Goal: Task Accomplishment & Management: Complete application form

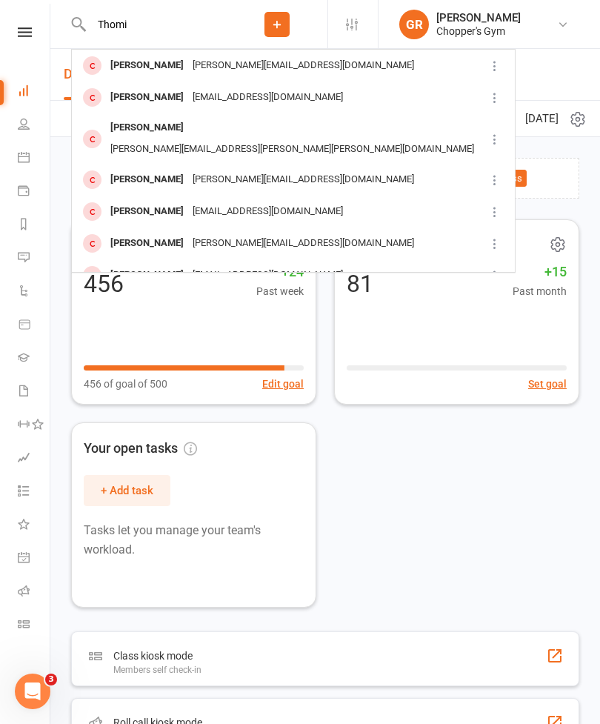
type input "Thomi"
click at [239, 92] on div "[EMAIL_ADDRESS][DOMAIN_NAME]" at bounding box center [267, 97] width 159 height 21
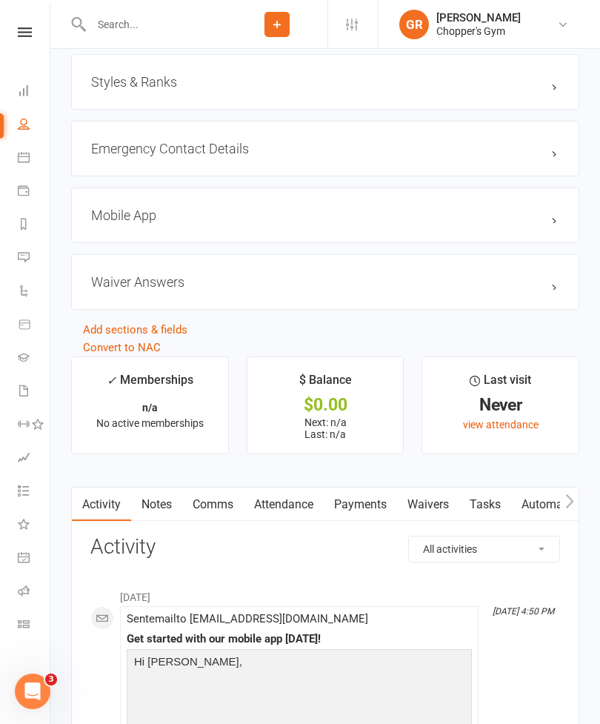
scroll to position [1134, 0]
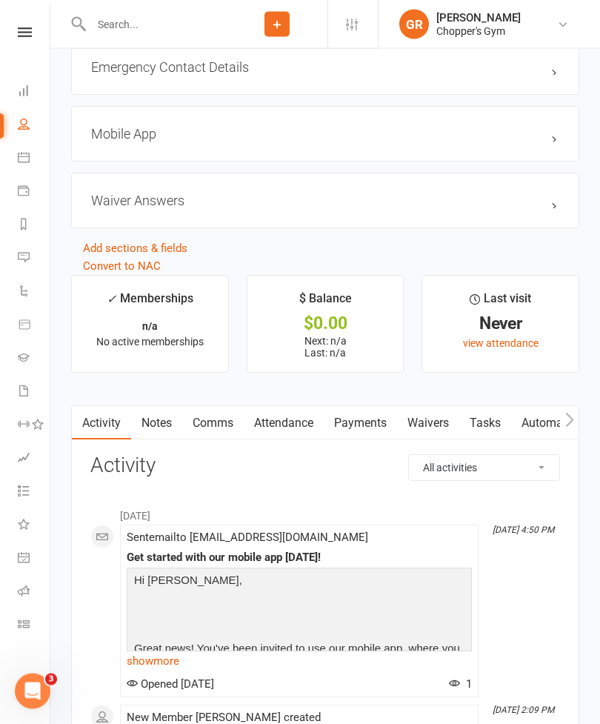
click at [431, 424] on link "Waivers" at bounding box center [428, 424] width 62 height 34
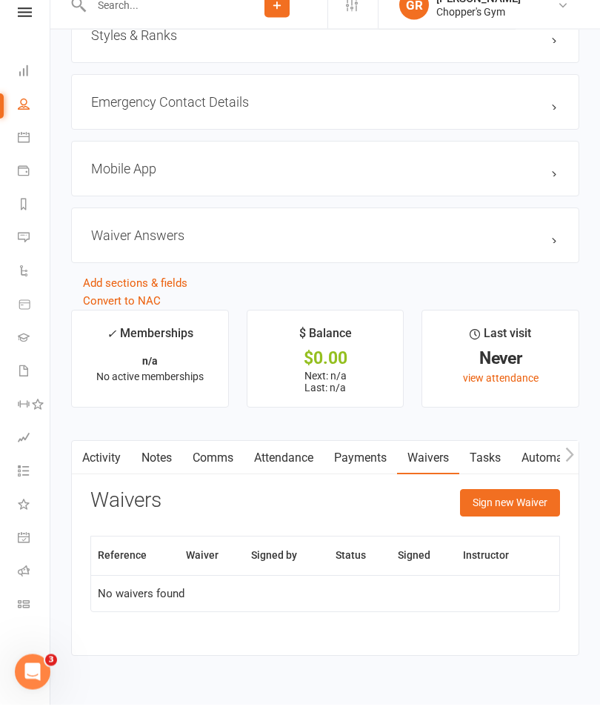
scroll to position [1080, 0]
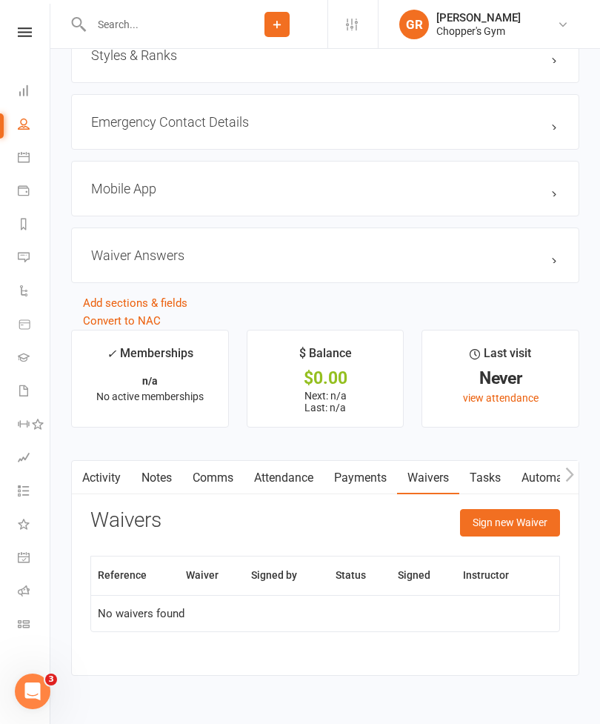
click at [513, 528] on button "Sign new Waiver" at bounding box center [510, 522] width 100 height 27
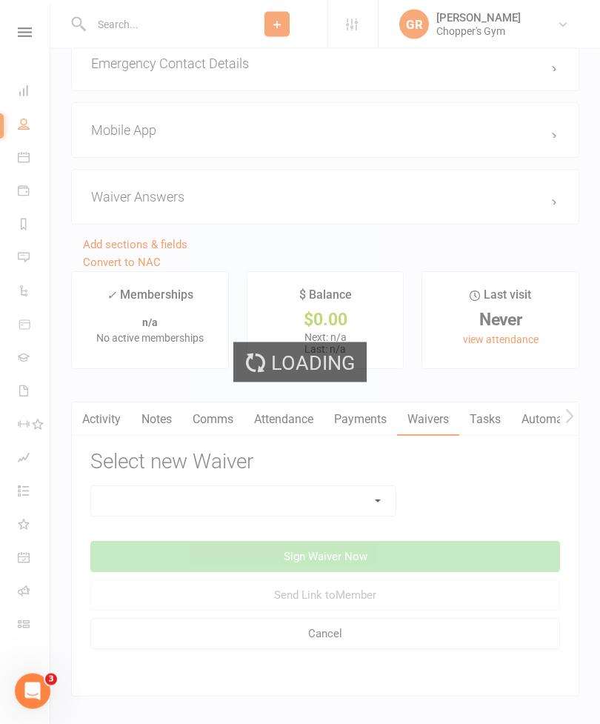
scroll to position [1160, 0]
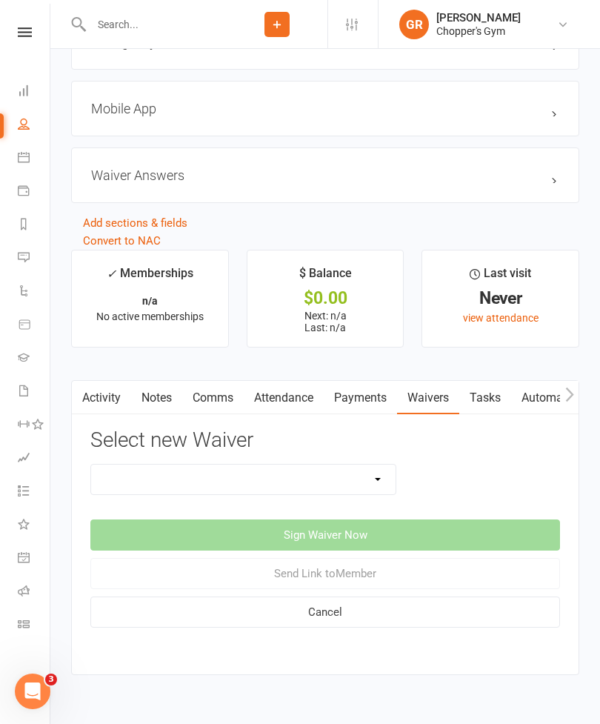
click at [371, 482] on select "12mth Up Front Membership Agreement Chopper's Gym Liability Waiver Chopper's Gy…" at bounding box center [243, 480] width 304 height 30
select select "13474"
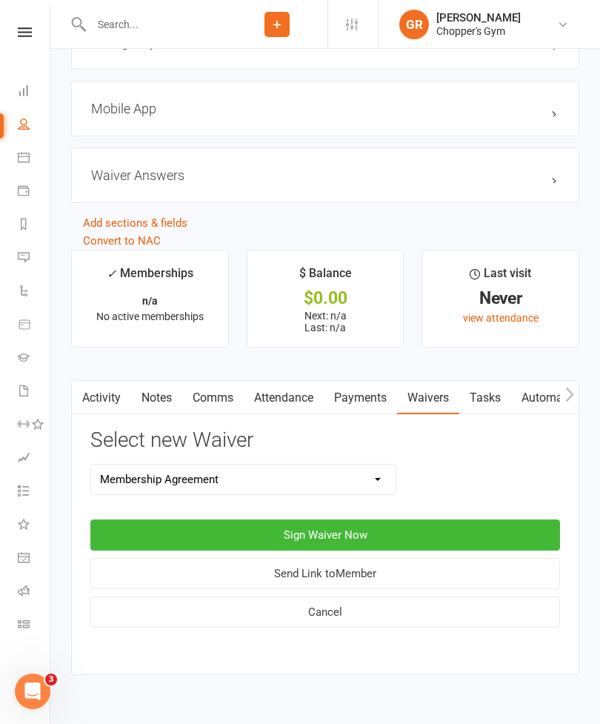
click at [351, 547] on button "Sign Waiver Now" at bounding box center [325, 534] width 470 height 31
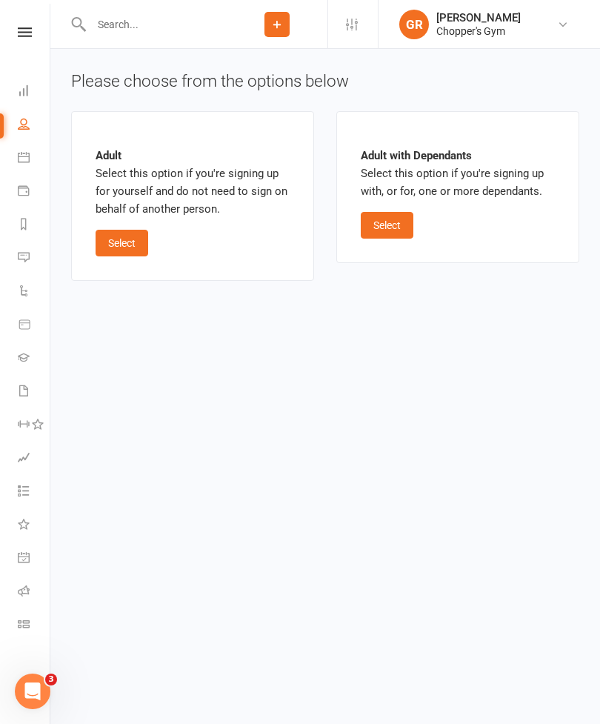
click at [111, 244] on button "Select" at bounding box center [122, 243] width 53 height 27
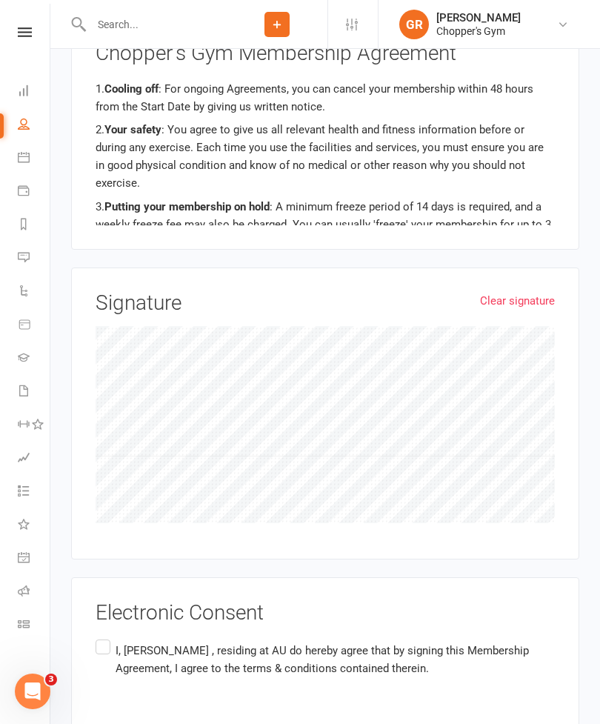
scroll to position [1135, 0]
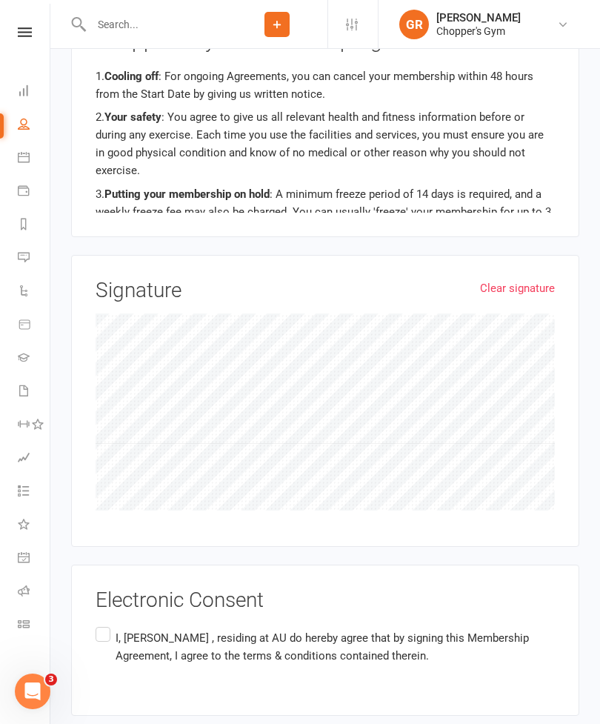
click at [106, 624] on label "I, [PERSON_NAME] , residing at AU do hereby agree that by signing this Membersh…" at bounding box center [325, 647] width 459 height 47
click at [105, 624] on input "I, [PERSON_NAME] , residing at AU do hereby agree that by signing this Membersh…" at bounding box center [101, 624] width 10 height 0
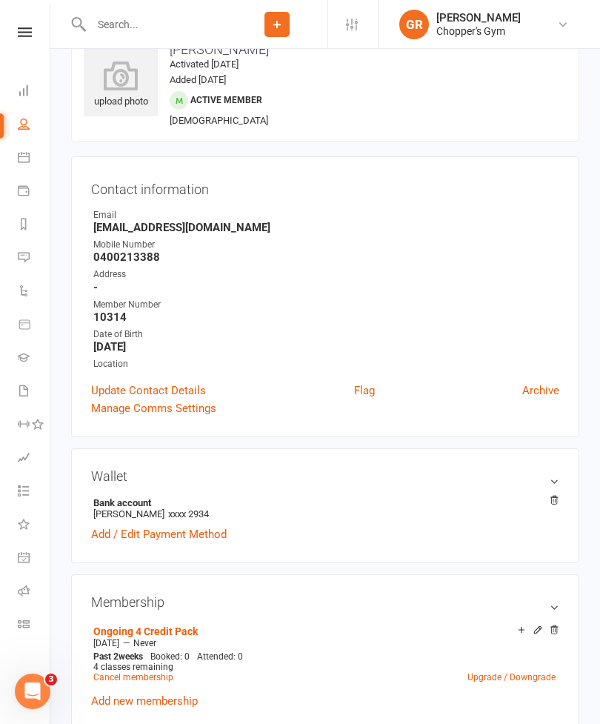
scroll to position [47, 0]
